Goal: Find specific page/section: Find specific page/section

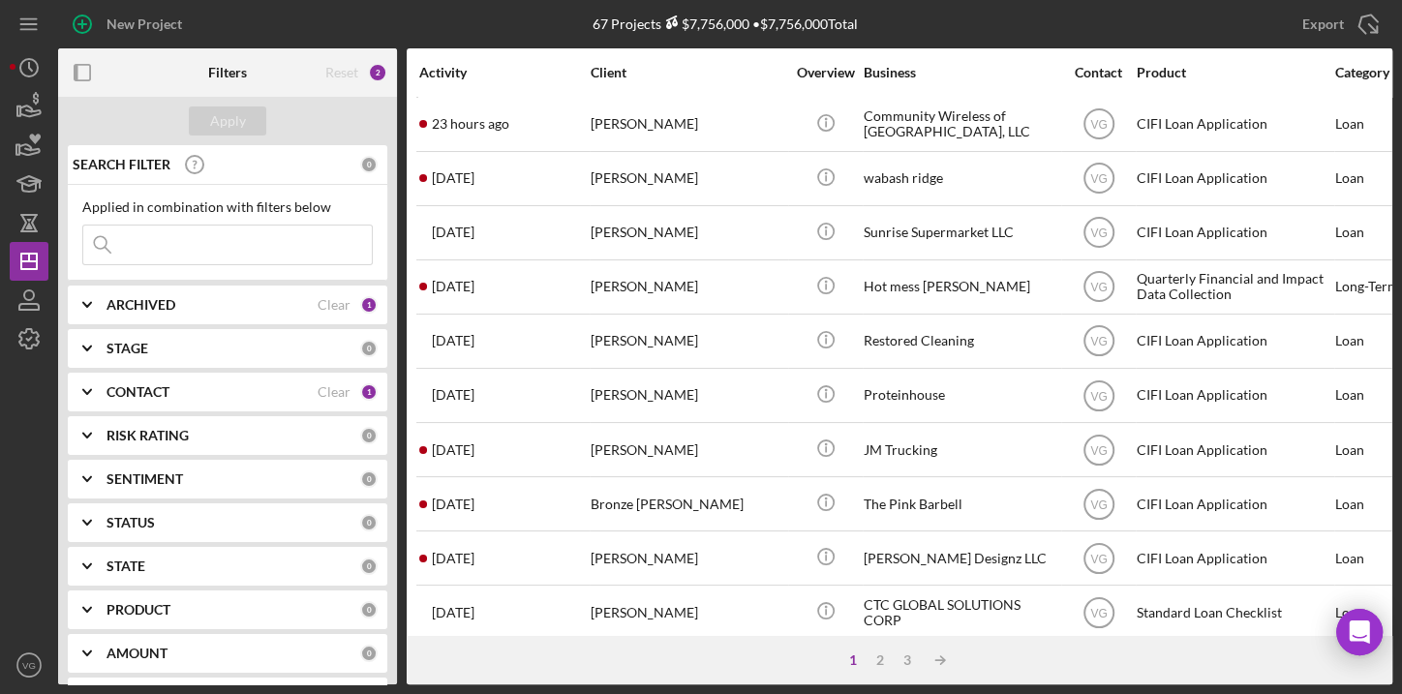
click at [173, 233] on input at bounding box center [227, 245] width 289 height 39
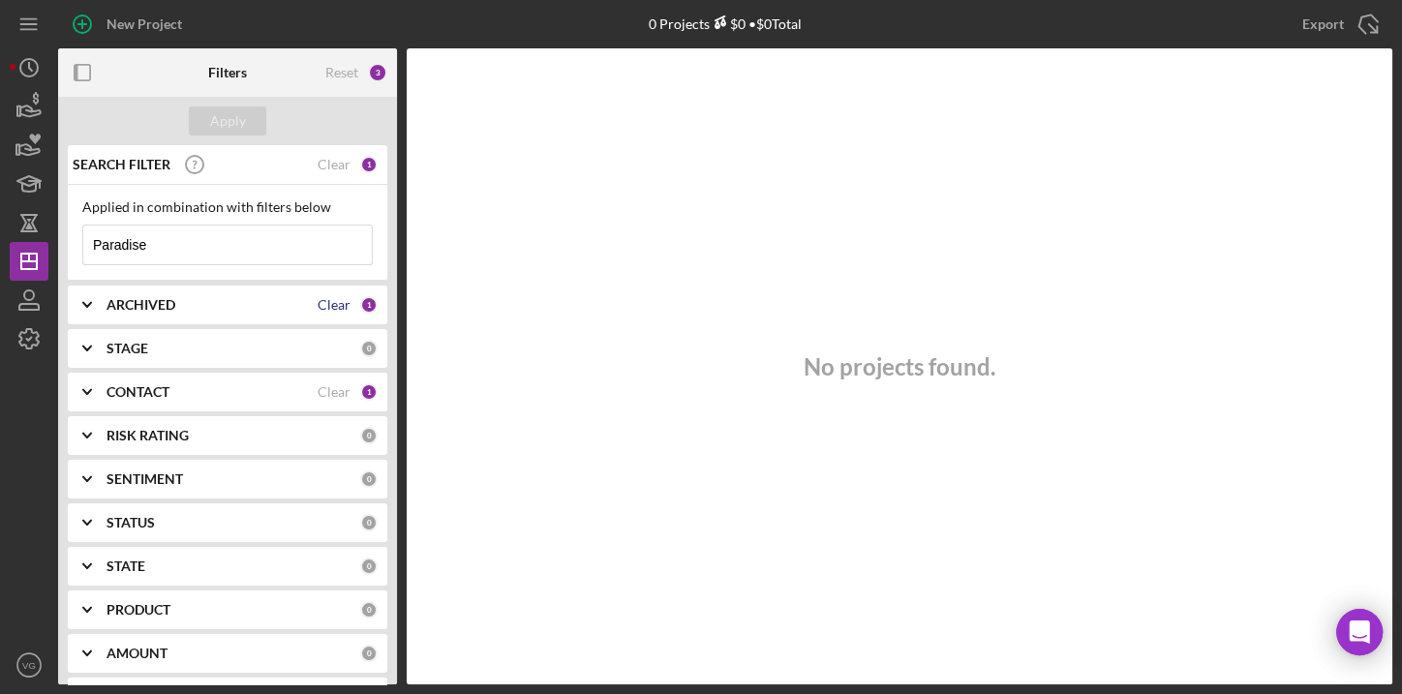
type input "Paradise"
click at [339, 306] on div "Clear" at bounding box center [334, 304] width 33 height 15
click at [329, 390] on div "Clear" at bounding box center [334, 391] width 33 height 15
click at [325, 168] on div "Clear" at bounding box center [334, 164] width 33 height 15
click at [218, 241] on input at bounding box center [227, 245] width 289 height 39
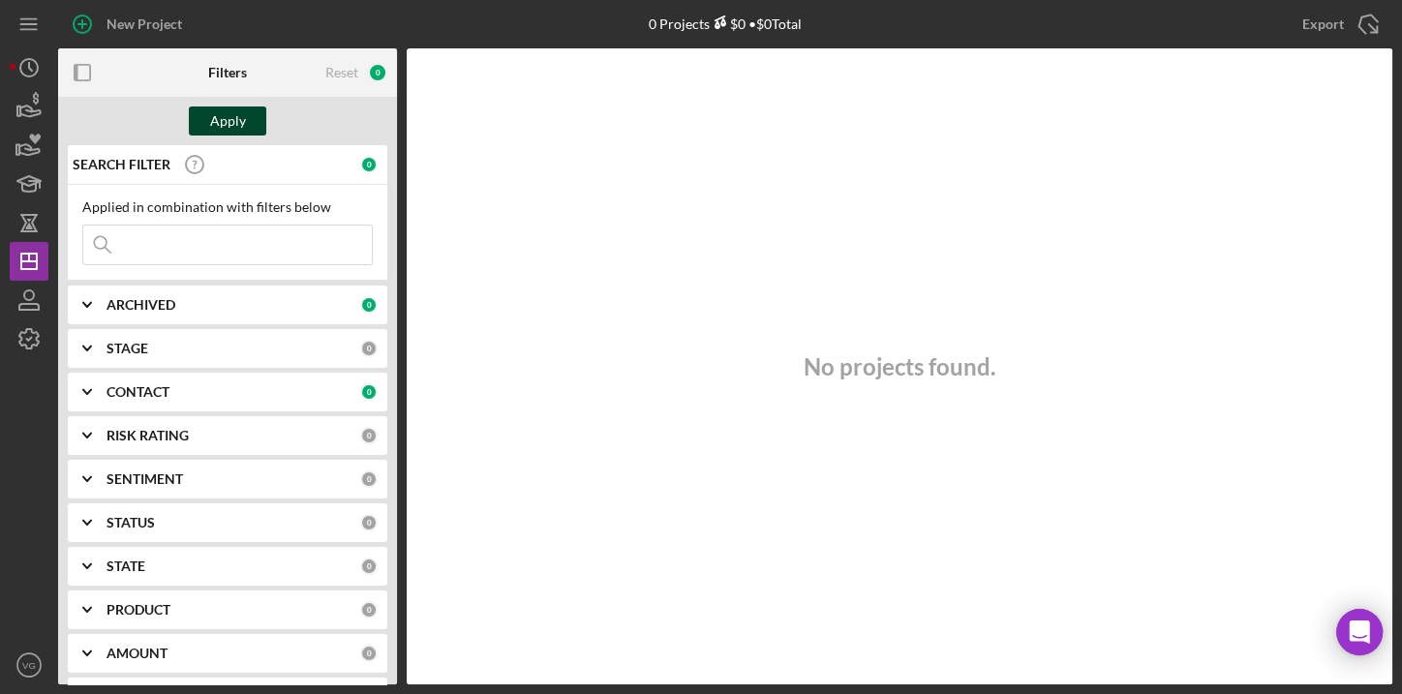
click at [232, 126] on div "Apply" at bounding box center [228, 121] width 36 height 29
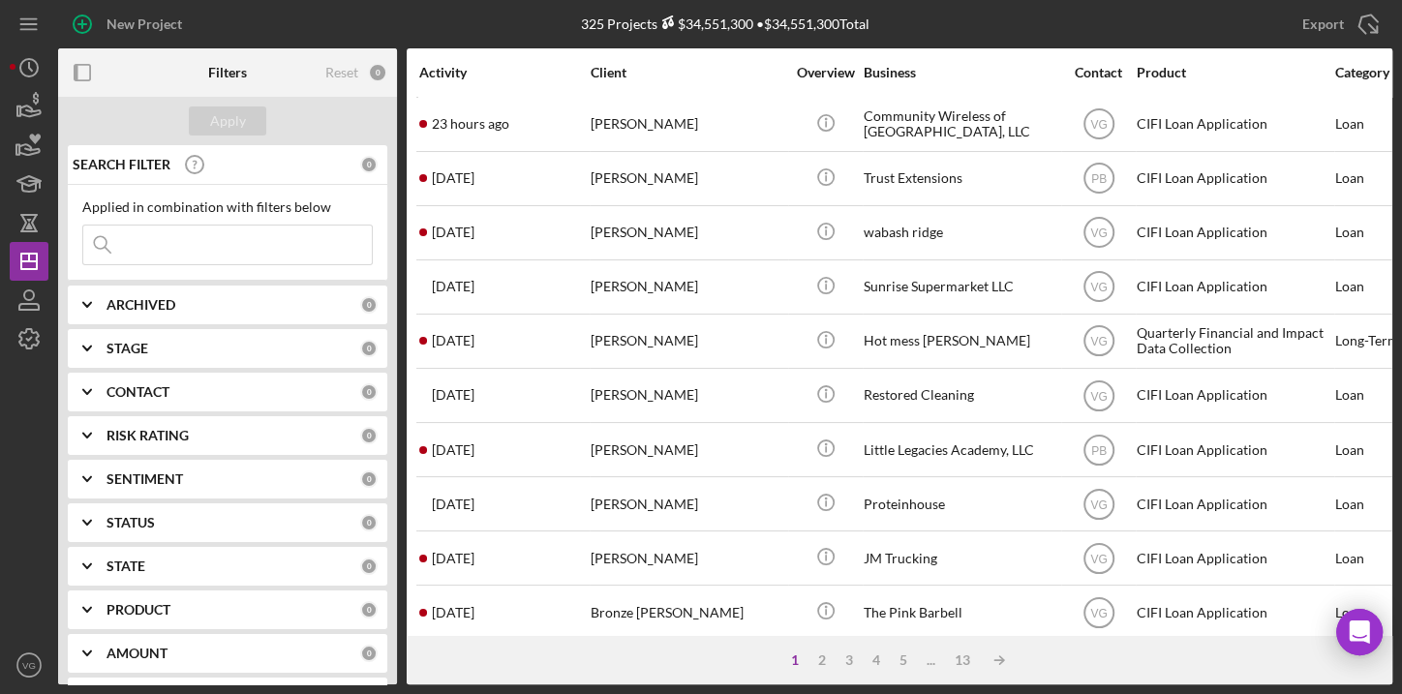
click at [155, 250] on input at bounding box center [227, 245] width 289 height 39
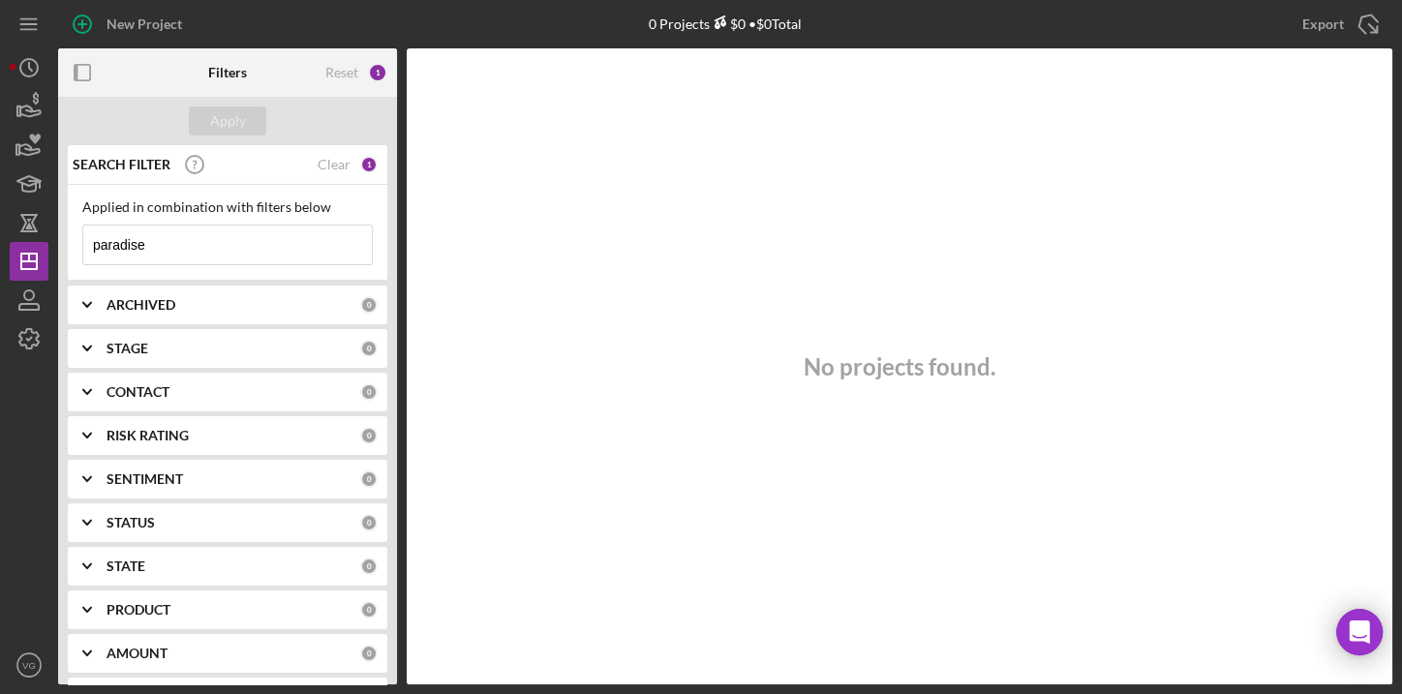
type input "paradise"
click at [85, 393] on icon "Icon/Expander" at bounding box center [87, 392] width 48 height 48
